Goal: Information Seeking & Learning: Learn about a topic

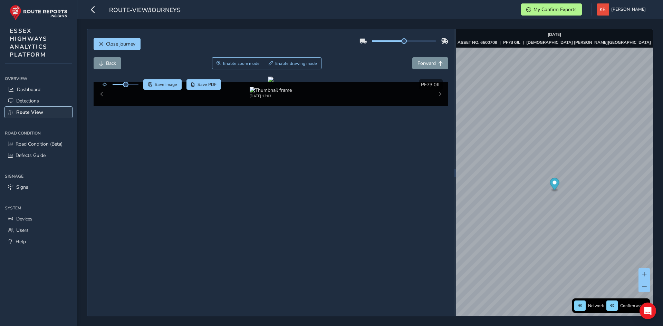
click at [31, 112] on span "Route View" at bounding box center [29, 112] width 27 height 7
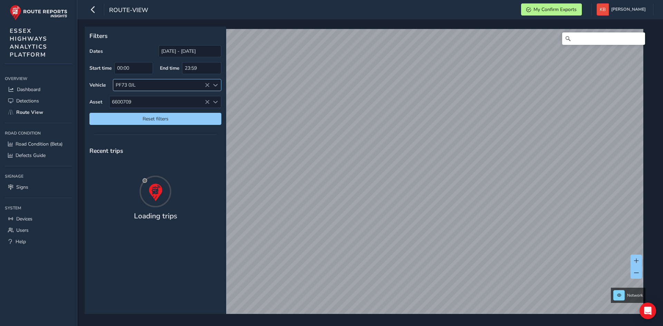
click at [206, 86] on icon at bounding box center [207, 85] width 5 height 5
click at [204, 101] on span "6600709" at bounding box center [159, 101] width 100 height 11
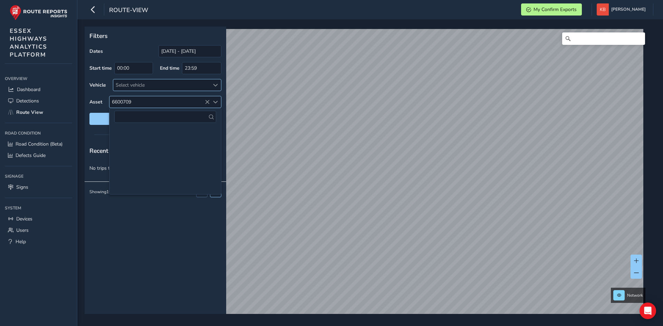
scroll to position [36845, 0]
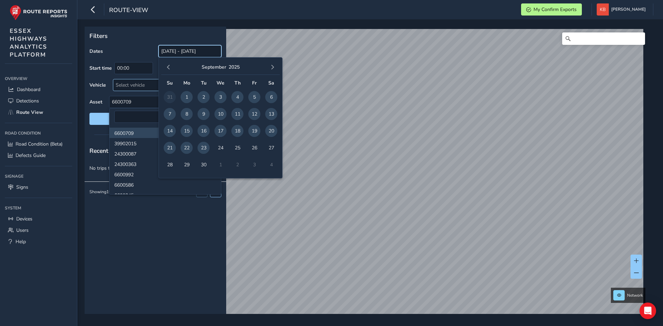
click at [184, 52] on input "[DATE] - [DATE]" at bounding box center [189, 51] width 63 height 12
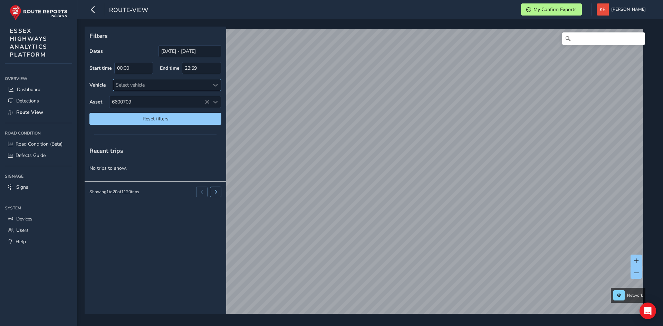
click at [160, 235] on div "Filters Dates [DATE] - [DATE] Start time 00:00 End time 23:59 Vehicle Select ve…" at bounding box center [368, 171] width 566 height 288
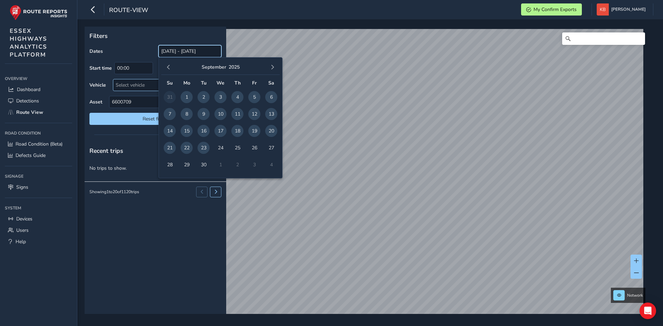
click at [184, 49] on input "[DATE] - [DATE]" at bounding box center [189, 51] width 63 height 12
click at [165, 66] on button "button" at bounding box center [169, 67] width 10 height 10
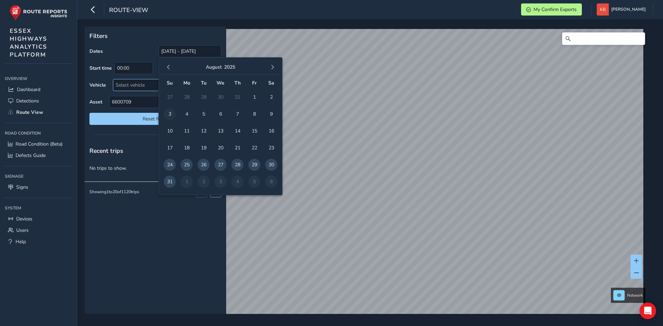
click at [168, 111] on span "3" at bounding box center [170, 114] width 12 height 12
click at [273, 68] on span "button" at bounding box center [272, 67] width 5 height 5
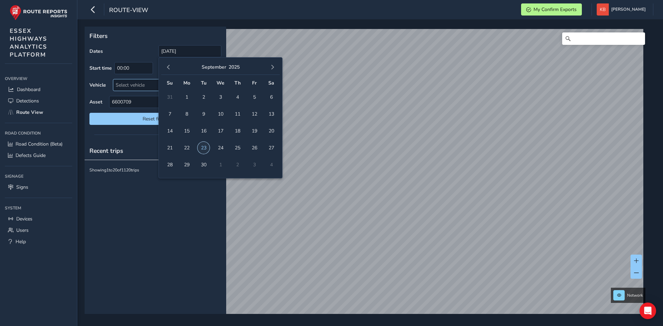
click at [206, 149] on span "23" at bounding box center [204, 148] width 12 height 12
type input "[DATE] - [DATE]"
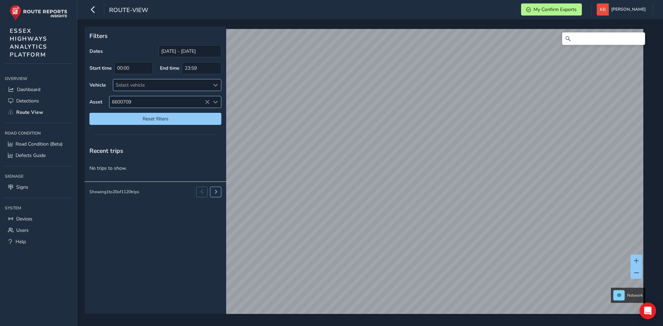
click at [208, 100] on icon at bounding box center [207, 102] width 5 height 5
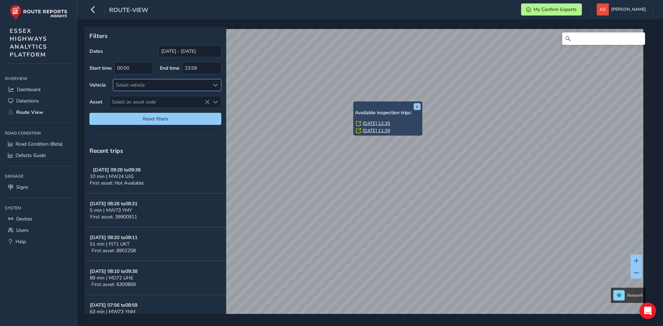
click at [370, 125] on link "[DATE] 12:35" at bounding box center [377, 124] width 28 height 6
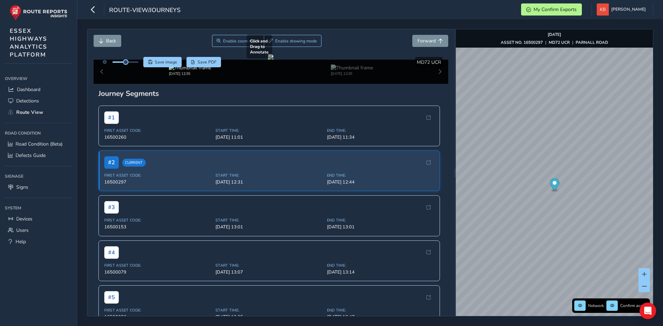
scroll to position [35, 0]
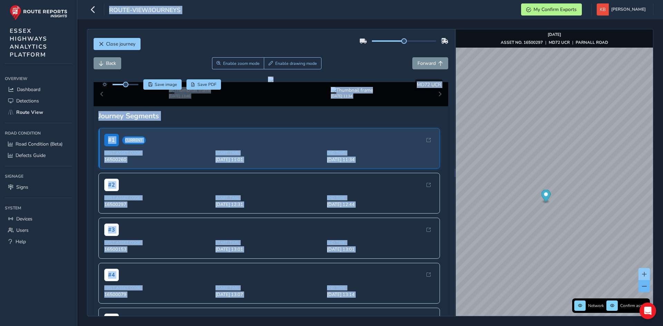
click at [642, 285] on span at bounding box center [644, 286] width 5 height 5
click at [569, 269] on link "[DATE] 14:01" at bounding box center [578, 269] width 28 height 6
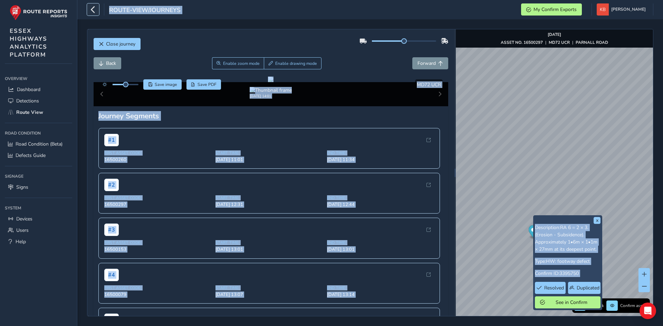
click at [95, 11] on icon "button" at bounding box center [92, 9] width 7 height 12
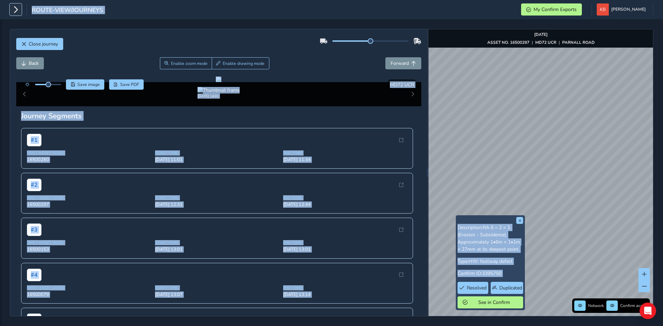
click at [15, 8] on icon "button" at bounding box center [15, 9] width 7 height 12
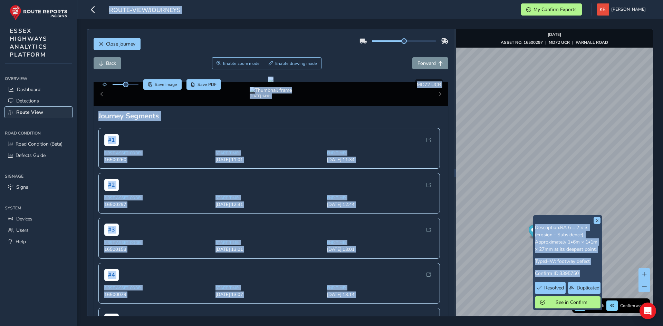
click at [29, 110] on span "Route View" at bounding box center [29, 112] width 27 height 7
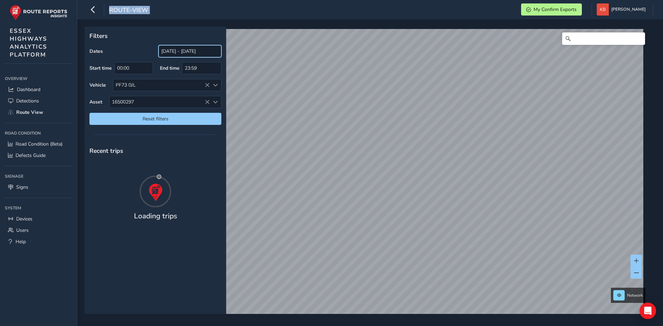
click at [175, 53] on input "[DATE] - [DATE]" at bounding box center [189, 51] width 63 height 12
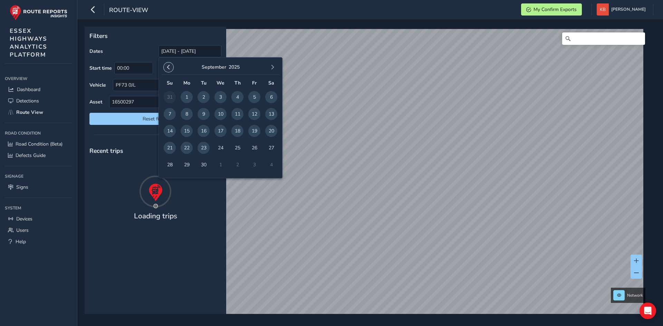
click at [168, 67] on span "button" at bounding box center [168, 67] width 5 height 5
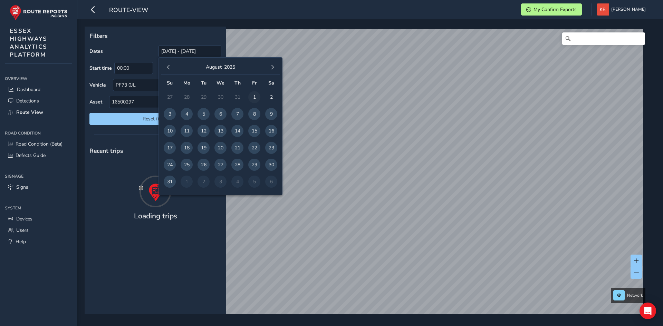
click at [256, 96] on span "1" at bounding box center [254, 97] width 12 height 12
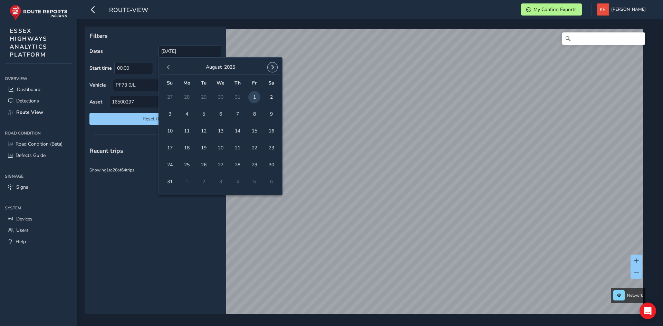
click at [274, 63] on button "button" at bounding box center [273, 67] width 10 height 10
click at [241, 146] on span "25" at bounding box center [237, 148] width 12 height 12
type input "[DATE] - [DATE]"
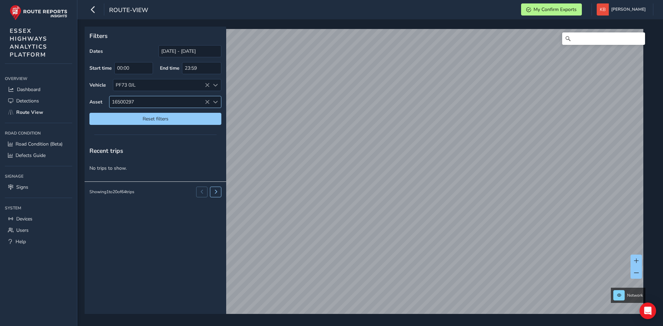
click at [204, 102] on span "16500297" at bounding box center [159, 101] width 100 height 11
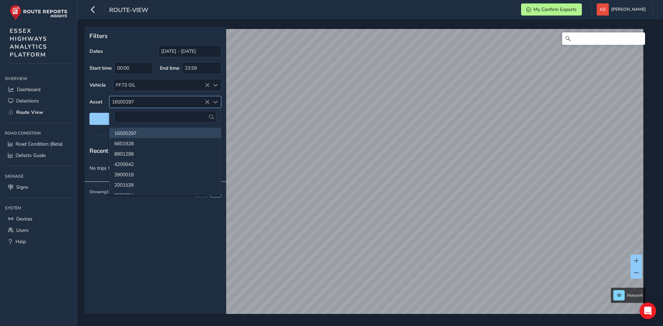
click at [207, 102] on icon at bounding box center [207, 102] width 5 height 5
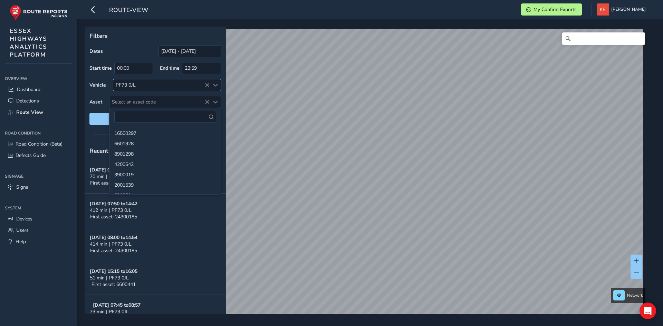
click at [205, 86] on icon at bounding box center [207, 85] width 5 height 5
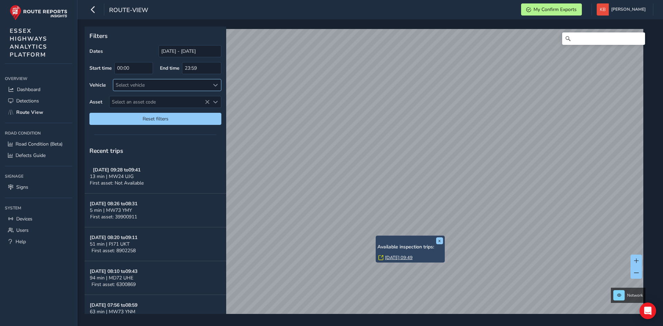
click at [388, 257] on link "[DATE] 09:49" at bounding box center [399, 258] width 28 height 6
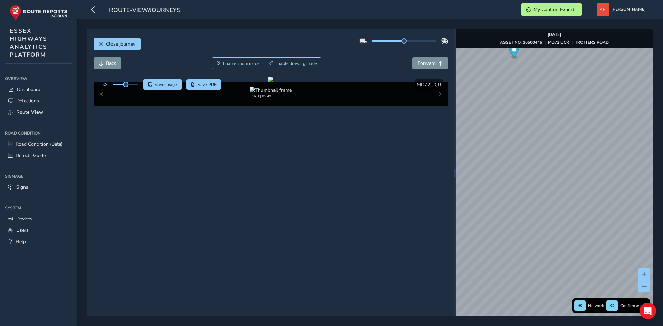
click at [545, 41] on div "Network Confirm assets [DATE] ASSET NO. 16500446 | MD72 UCR | TROTTERS ROAD" at bounding box center [554, 172] width 197 height 287
click at [569, 22] on div "Close journey Back Enable zoom mode Enable drawing mode Forward Click and Drag …" at bounding box center [370, 172] width 586 height 307
click at [543, 11] on div "route-view/journeys My Confirm Exports [PERSON_NAME] Colour Scheme: Dark Dim Li…" at bounding box center [370, 163] width 586 height 326
click at [643, 287] on span at bounding box center [644, 286] width 5 height 5
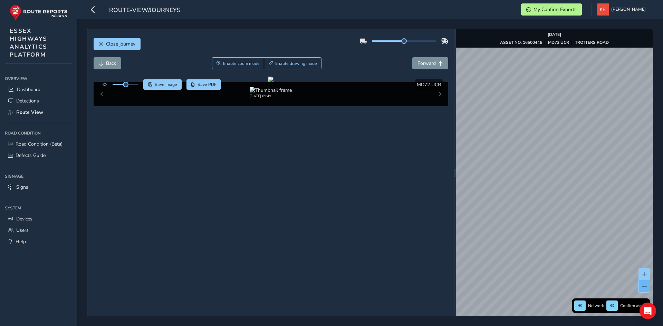
click at [643, 287] on span at bounding box center [644, 286] width 5 height 5
click at [663, 201] on div "Close journey Back Enable zoom mode Enable drawing mode Forward Click and Drag …" at bounding box center [370, 172] width 586 height 307
click at [512, 162] on link "[DATE] 08:48" at bounding box center [517, 161] width 28 height 6
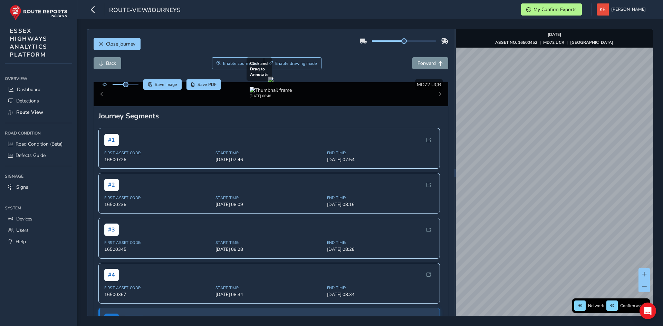
click at [417, 224] on div "Close journey Back Enable zoom mode Enable drawing mode Forward Click and Drag …" at bounding box center [370, 173] width 566 height 288
click at [370, 191] on div "Close journey Back Enable zoom mode Enable drawing mode Forward Click and Drag …" at bounding box center [370, 173] width 566 height 288
click at [483, 193] on div "Close journey Back Enable zoom mode Enable drawing mode Forward Click and Drag …" at bounding box center [370, 172] width 586 height 307
drag, startPoint x: 661, startPoint y: 196, endPoint x: 654, endPoint y: 207, distance: 13.0
click at [660, 208] on div "Close journey Back Enable zoom mode Enable drawing mode Forward Click and Drag …" at bounding box center [370, 172] width 586 height 307
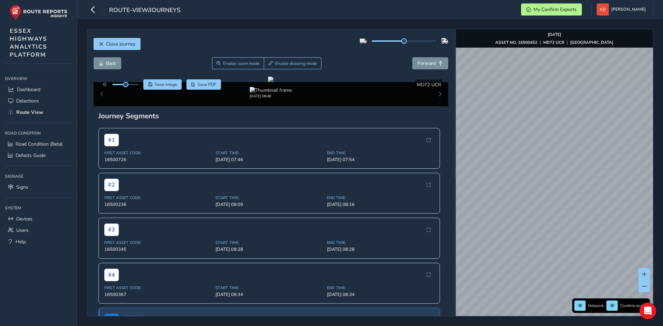
click at [658, 186] on div "Close journey Back Enable zoom mode Enable drawing mode Forward Click and Drag …" at bounding box center [370, 172] width 586 height 307
click at [537, 124] on link "[DATE] 08:14" at bounding box center [543, 125] width 28 height 6
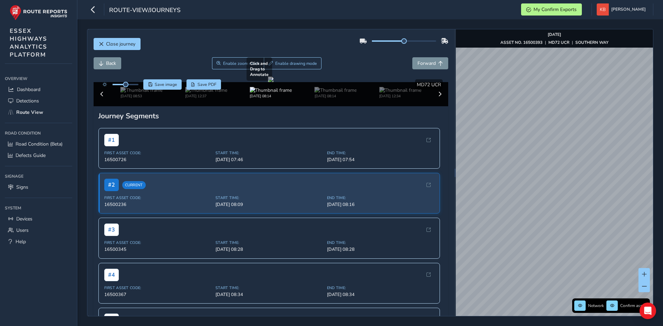
click at [389, 182] on div "Close journey Back Enable zoom mode Enable drawing mode Forward Click and Drag …" at bounding box center [370, 173] width 566 height 288
click at [662, 177] on div "Close journey Back Enable zoom mode Enable drawing mode Forward Click and Drag …" at bounding box center [370, 172] width 586 height 307
click at [27, 109] on span "Route View" at bounding box center [29, 112] width 27 height 7
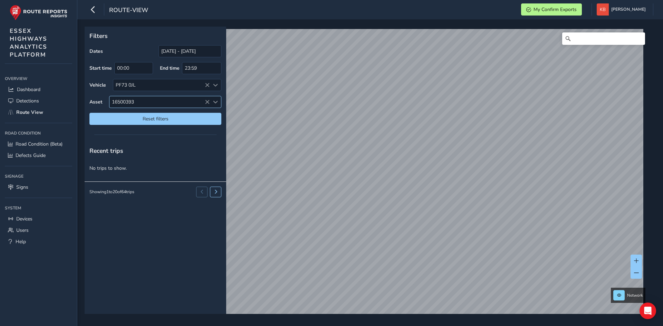
click at [150, 99] on span "16500393" at bounding box center [159, 101] width 100 height 11
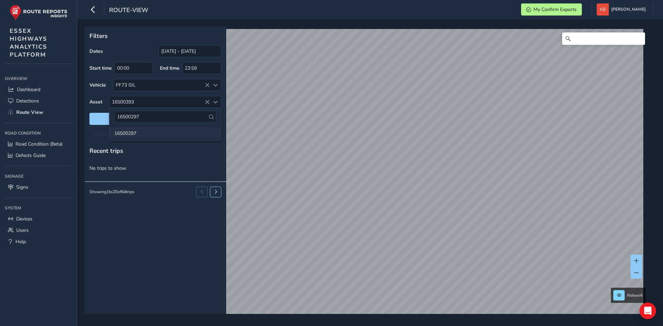
type input "16500297"
click at [129, 128] on li "16500297" at bounding box center [165, 133] width 112 height 10
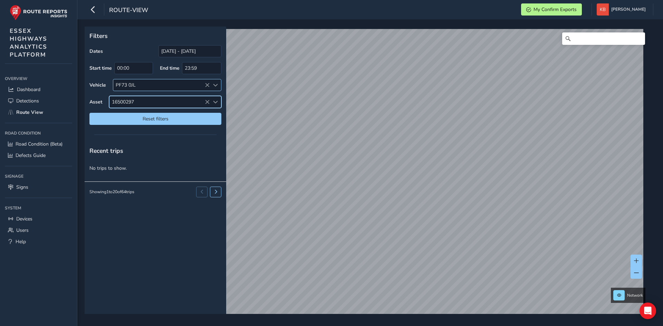
click at [205, 83] on icon at bounding box center [207, 85] width 5 height 5
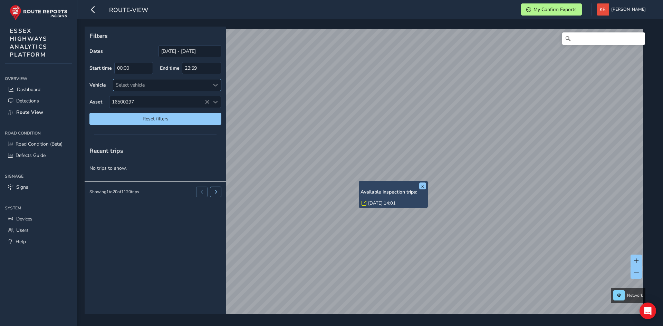
click at [374, 203] on link "[DATE] 14:01" at bounding box center [382, 203] width 28 height 6
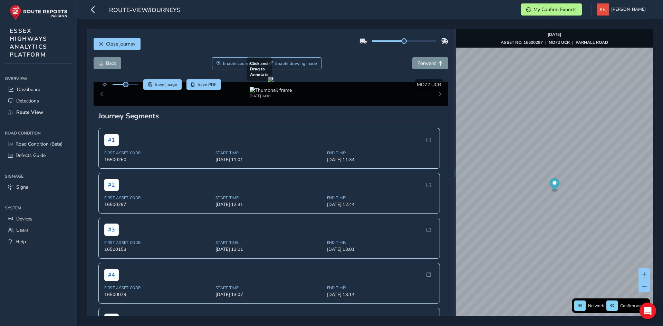
drag, startPoint x: 259, startPoint y: 164, endPoint x: 260, endPoint y: 168, distance: 3.5
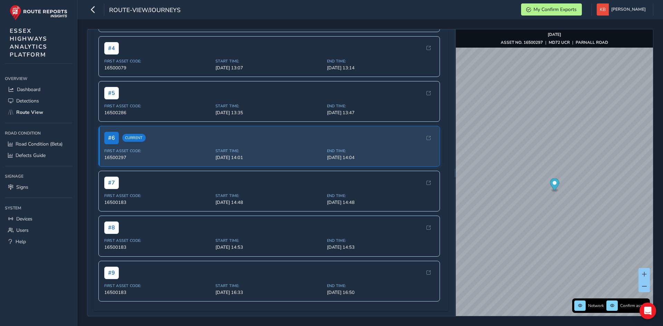
scroll to position [436, 0]
click at [525, 222] on link "[DATE] 14:01" at bounding box center [533, 223] width 28 height 6
click at [533, 223] on link "[DATE] 14:01" at bounding box center [533, 223] width 28 height 6
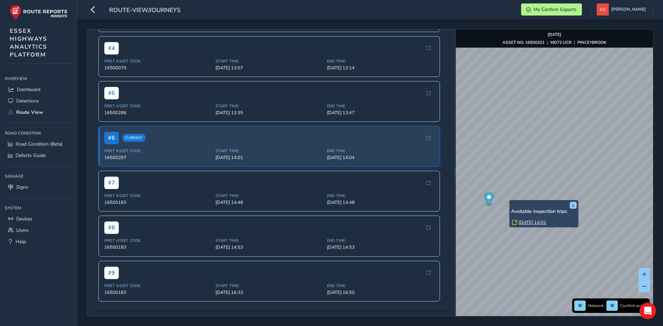
click at [528, 224] on link "[DATE] 14:01" at bounding box center [533, 223] width 28 height 6
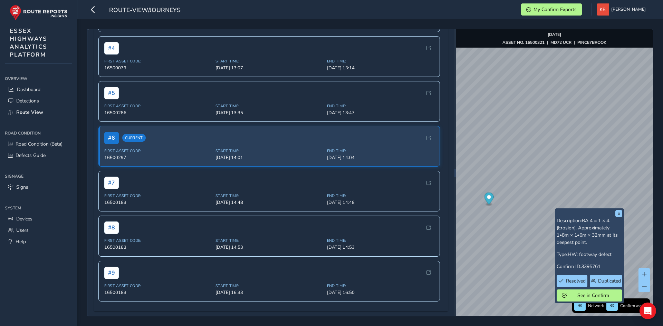
scroll to position [436, 0]
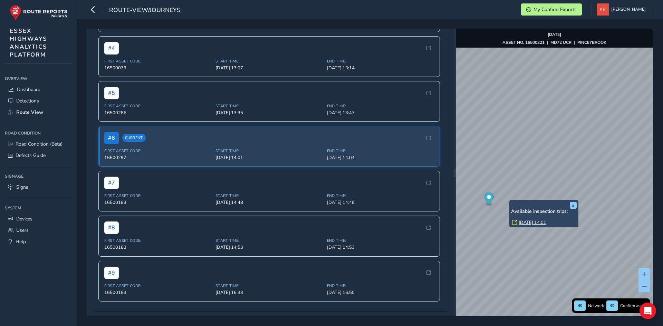
click at [537, 222] on link "[DATE] 14:01" at bounding box center [533, 223] width 28 height 6
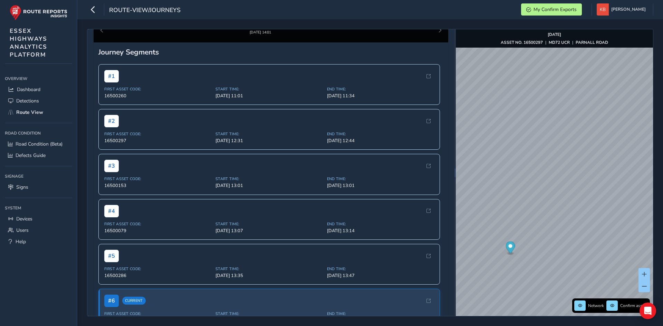
scroll to position [69, 0]
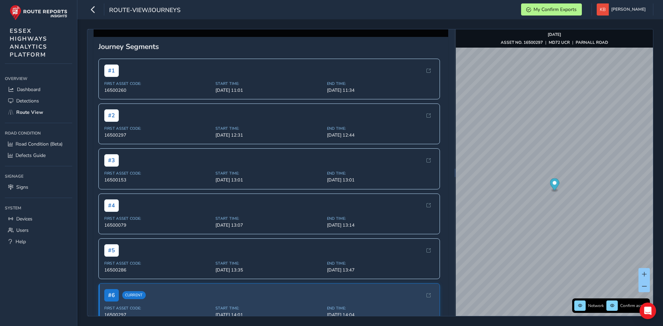
scroll to position [69, 0]
